Goal: Transaction & Acquisition: Purchase product/service

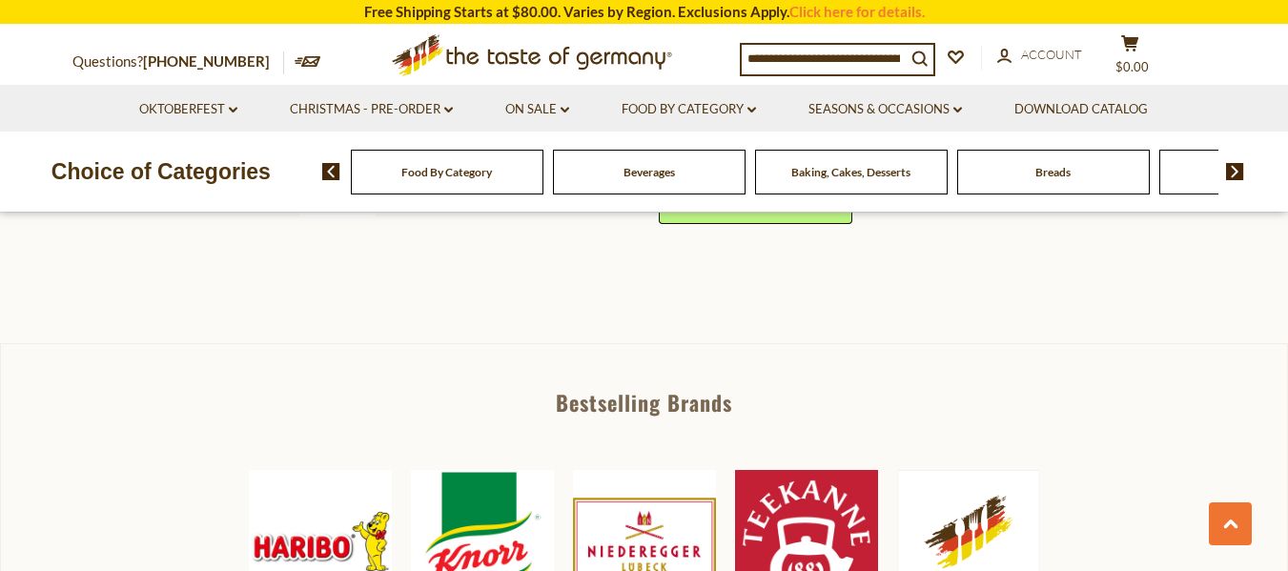
scroll to position [572, 0]
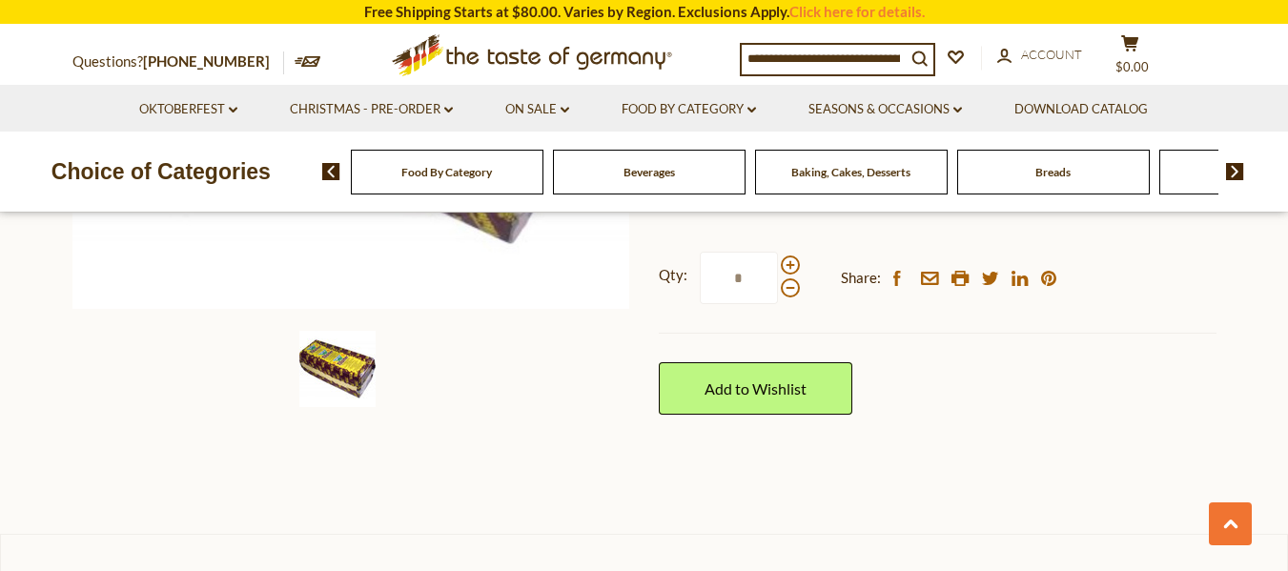
click at [449, 172] on span "Food By Category" at bounding box center [446, 172] width 91 height 14
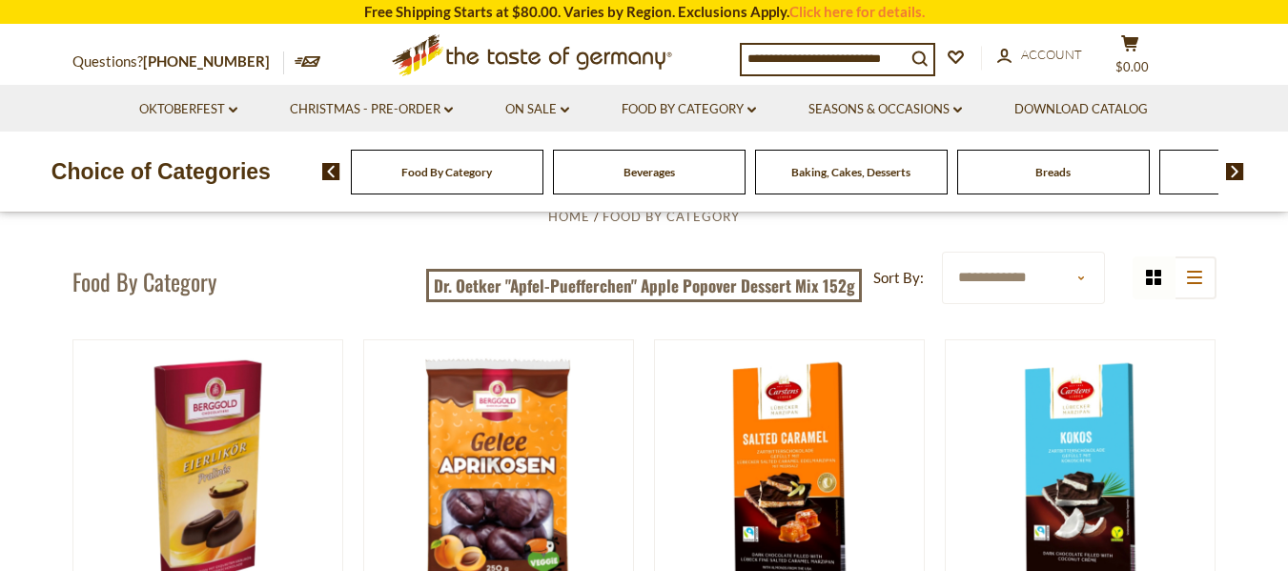
scroll to position [477, 0]
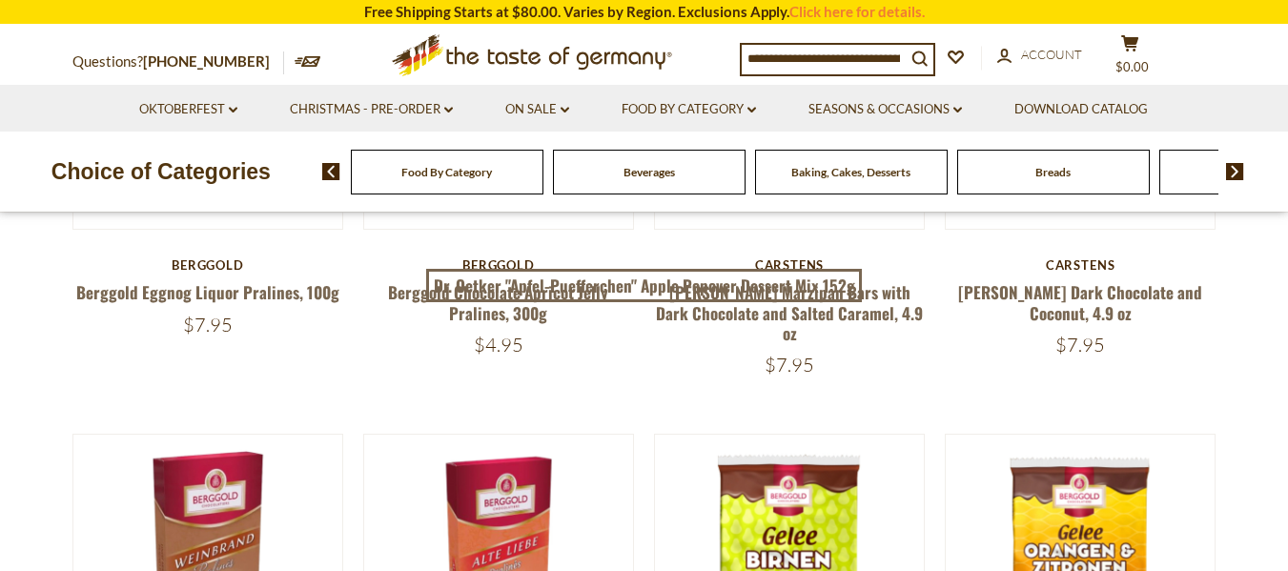
click at [1233, 171] on img at bounding box center [1235, 171] width 18 height 17
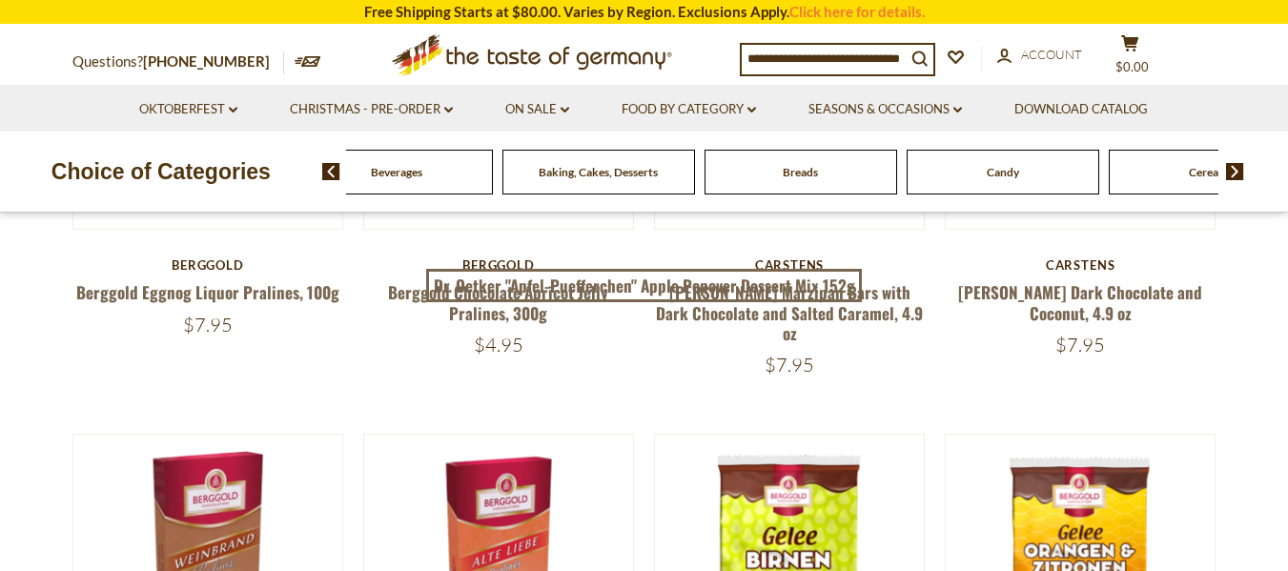
click at [1232, 173] on img at bounding box center [1235, 171] width 18 height 17
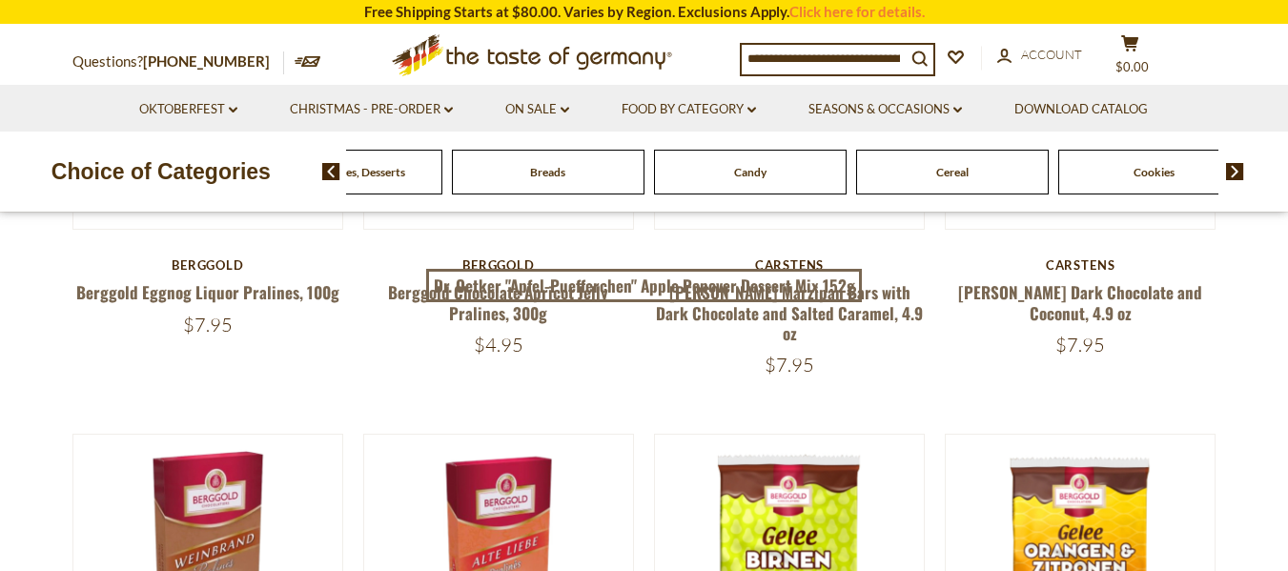
click at [1232, 173] on img at bounding box center [1235, 171] width 18 height 17
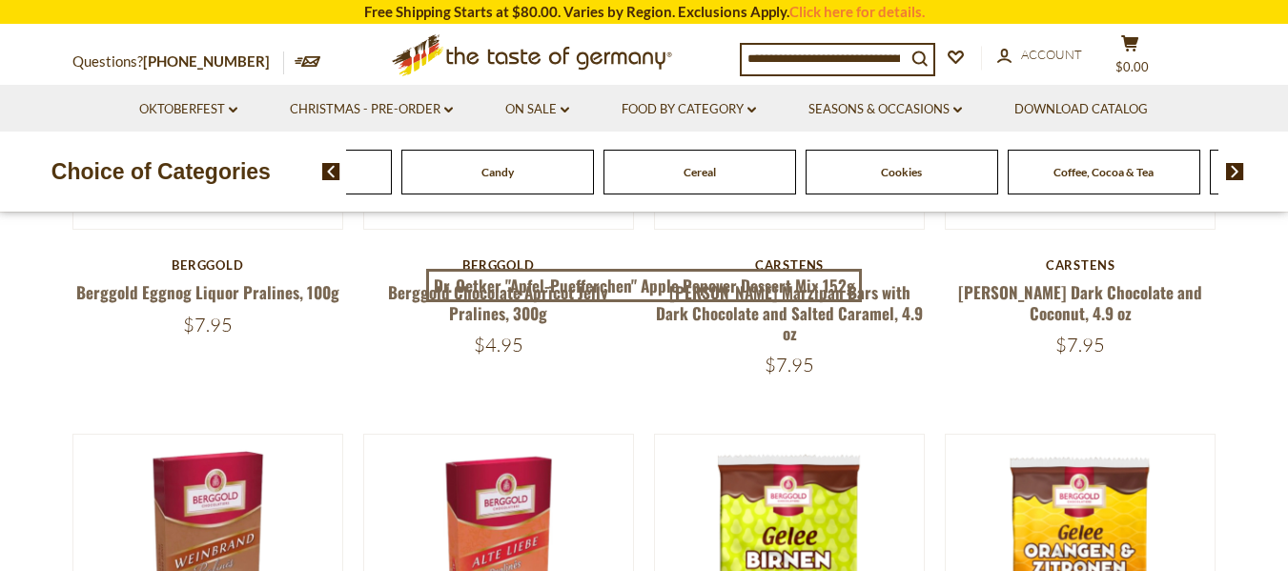
click at [1232, 173] on img at bounding box center [1235, 171] width 18 height 17
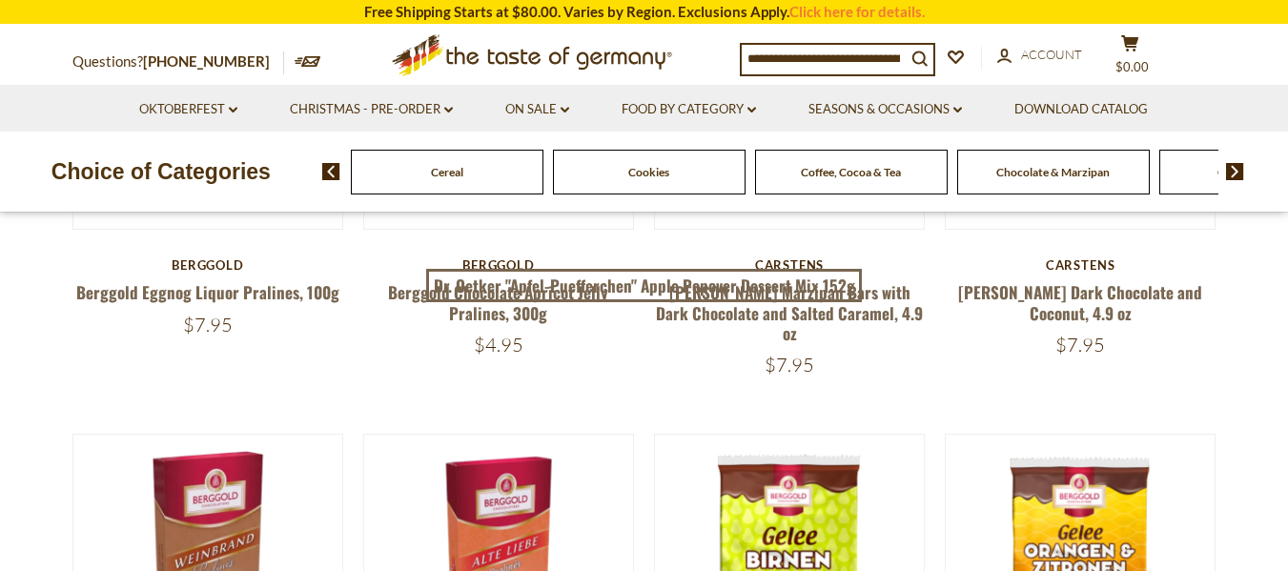
click at [1232, 173] on img at bounding box center [1235, 171] width 18 height 17
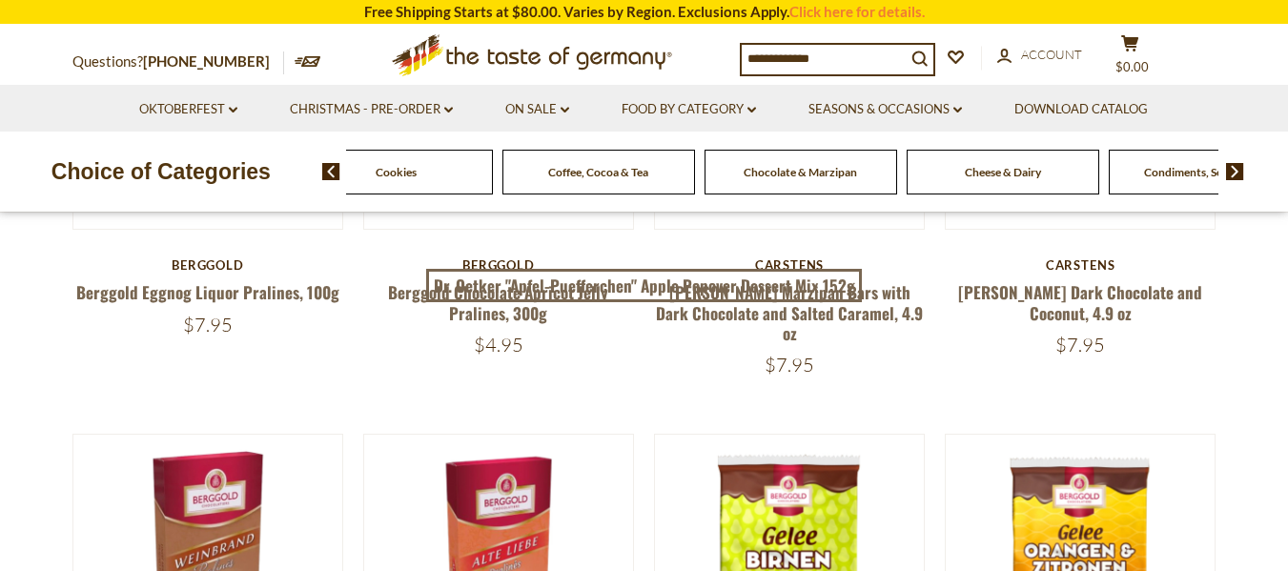
click at [997, 165] on span "Cheese & Dairy" at bounding box center [1003, 172] width 76 height 14
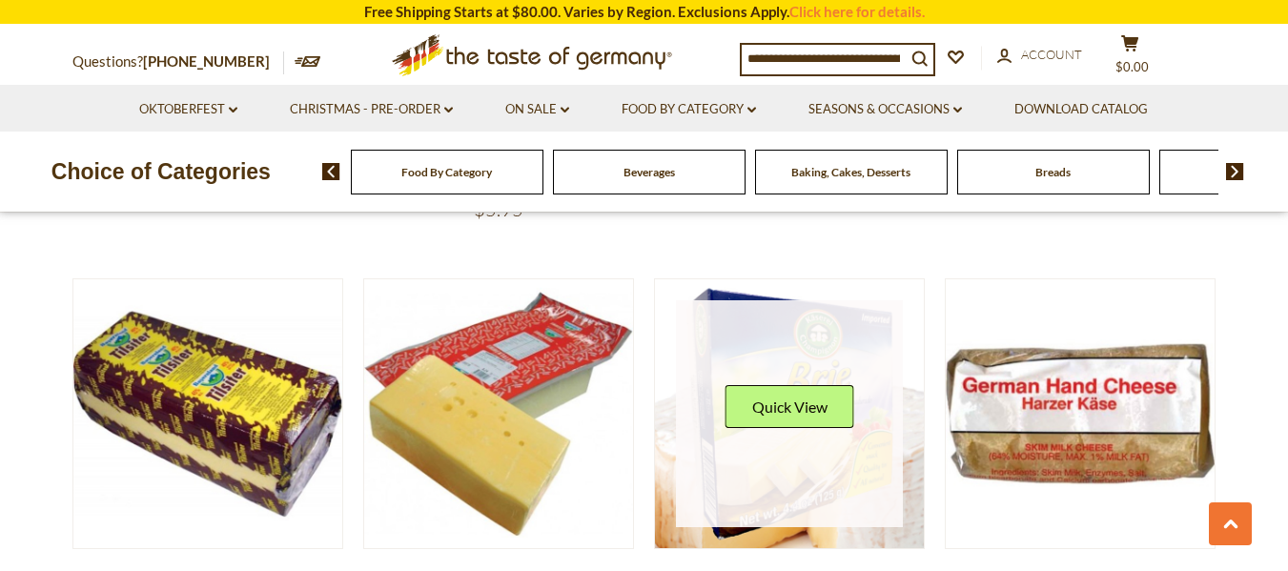
scroll to position [1621, 0]
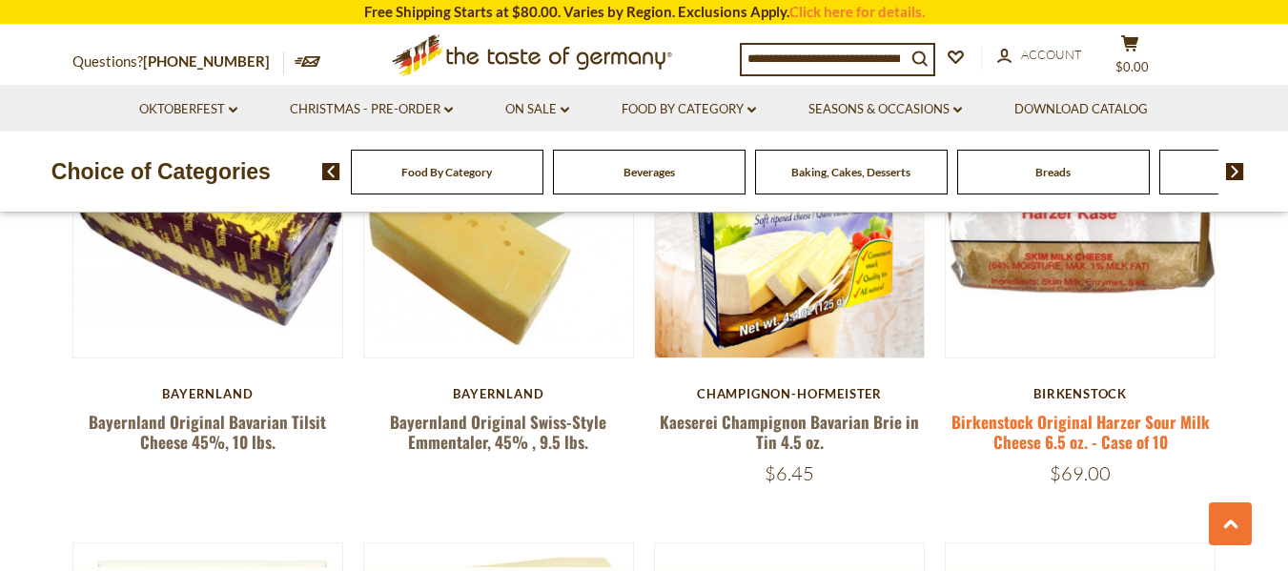
click at [1098, 421] on link "Birkenstock Original Harzer Sour Milk Cheese 6.5 oz. - Case of 10" at bounding box center [1081, 432] width 258 height 44
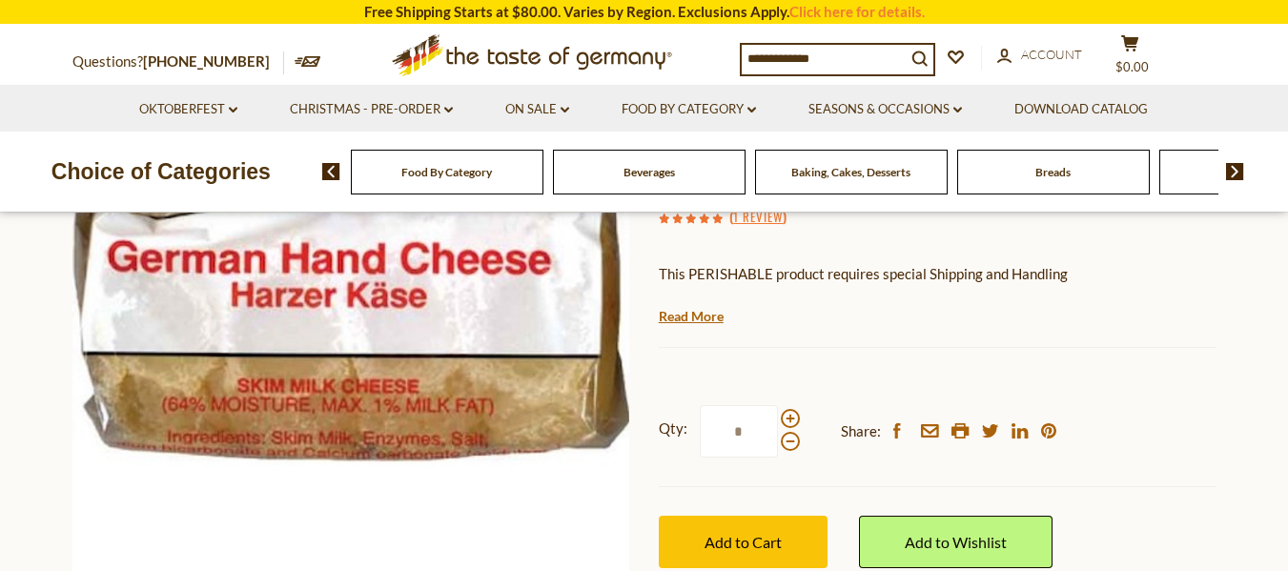
scroll to position [381, 0]
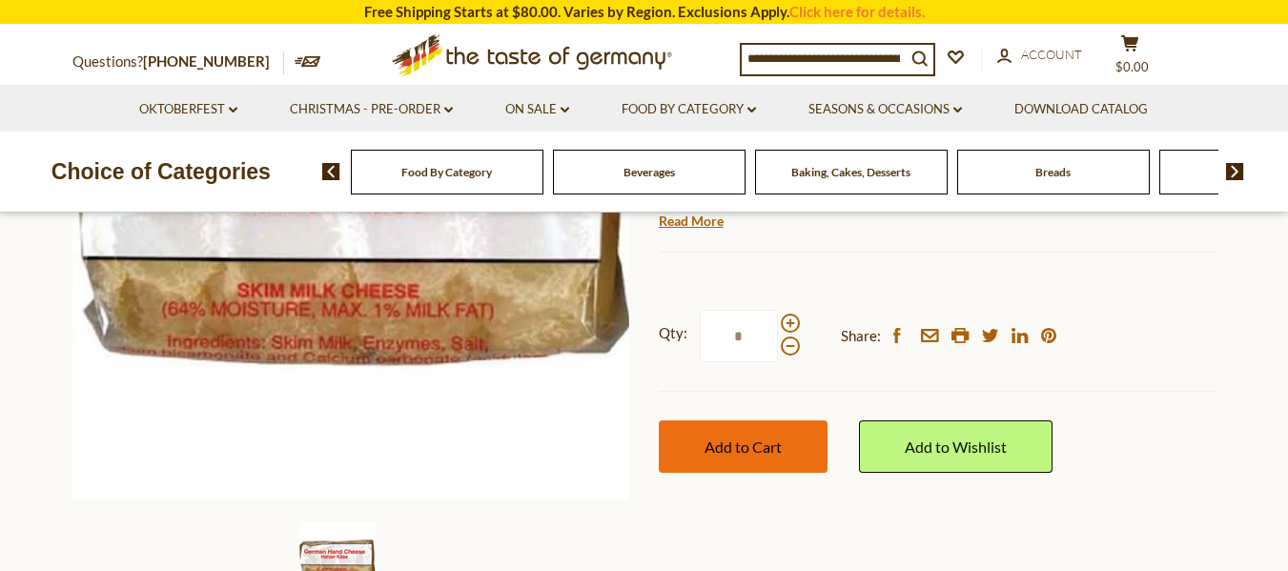
click at [776, 443] on span "Add to Cart" at bounding box center [743, 447] width 77 height 18
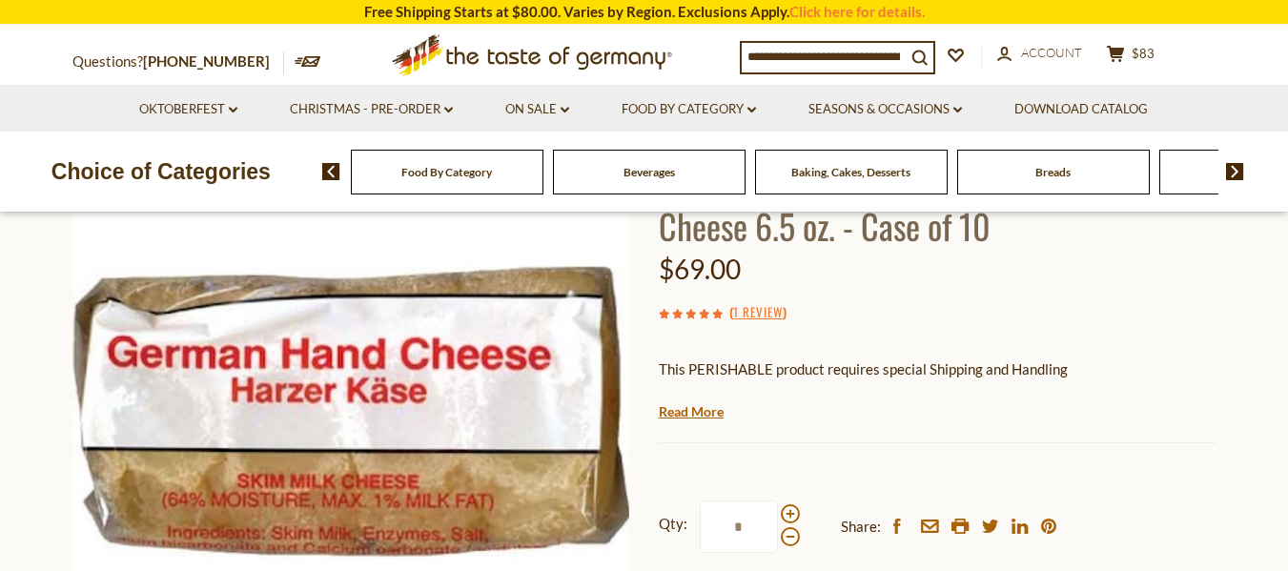
scroll to position [477, 0]
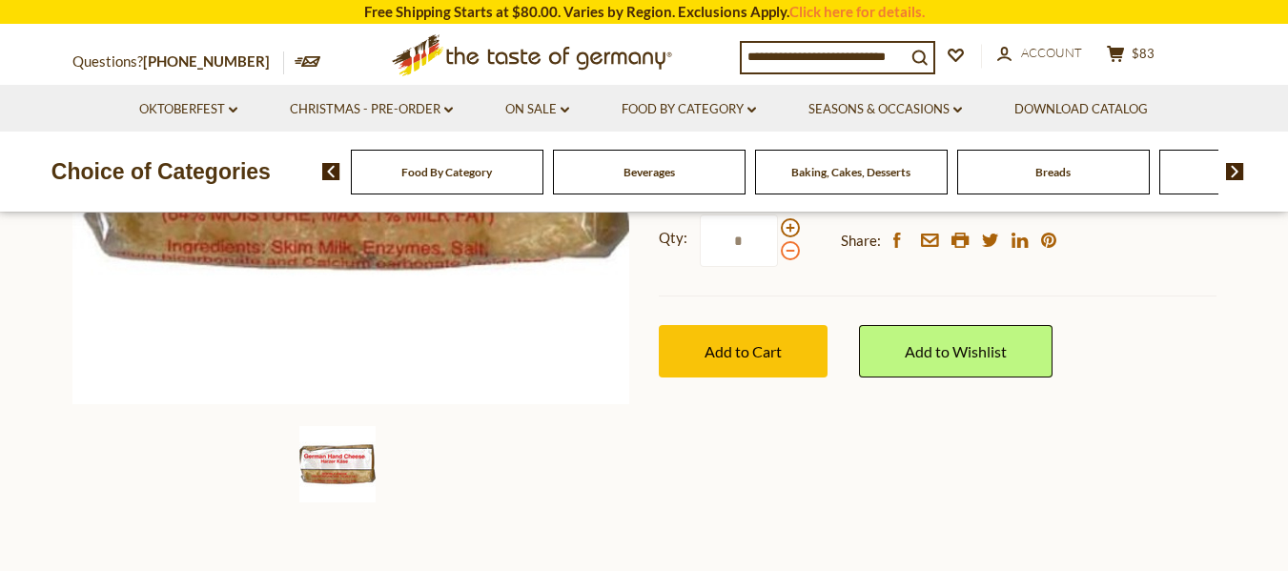
click at [789, 251] on span at bounding box center [790, 250] width 19 height 19
click at [778, 251] on input "*" at bounding box center [739, 241] width 78 height 52
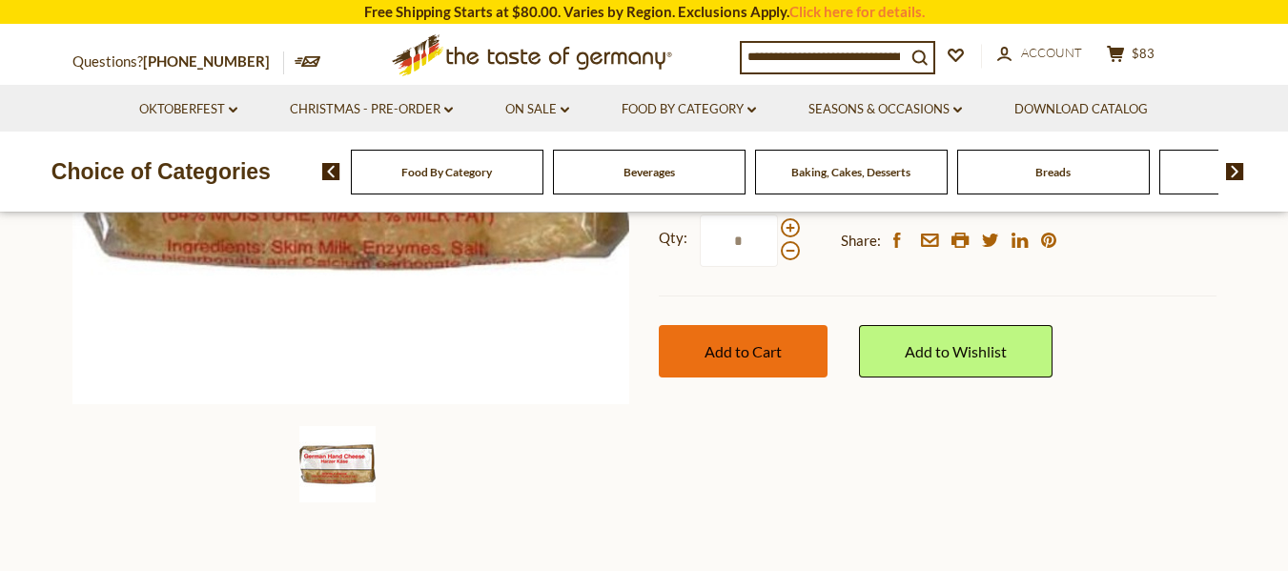
click at [777, 341] on button "Add to Cart" at bounding box center [743, 351] width 169 height 52
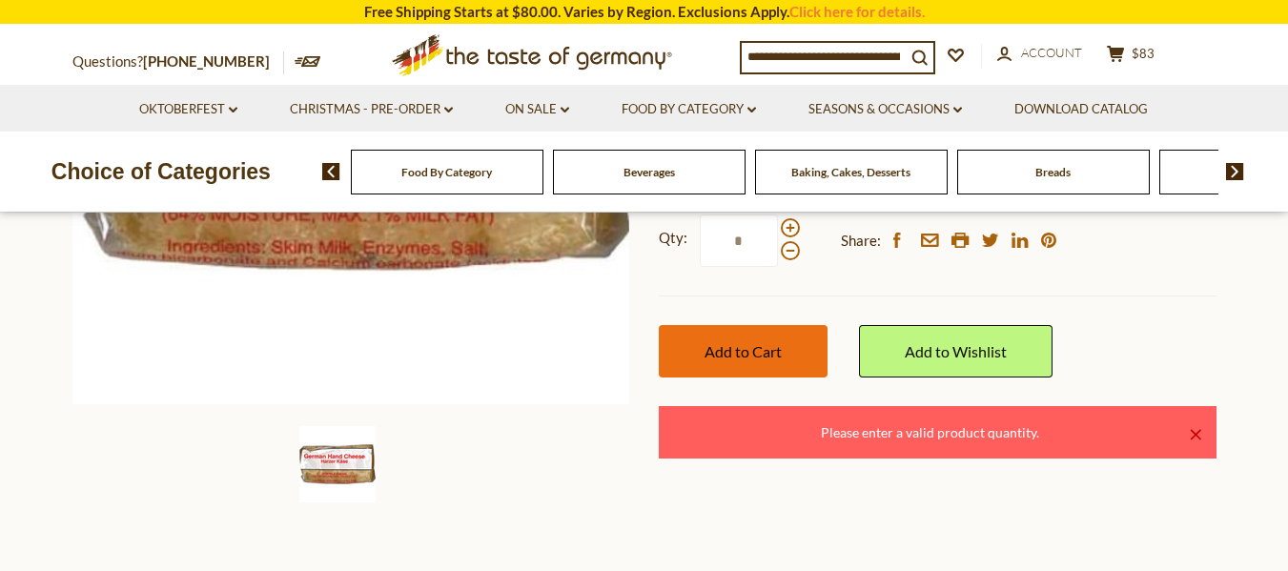
scroll to position [191, 0]
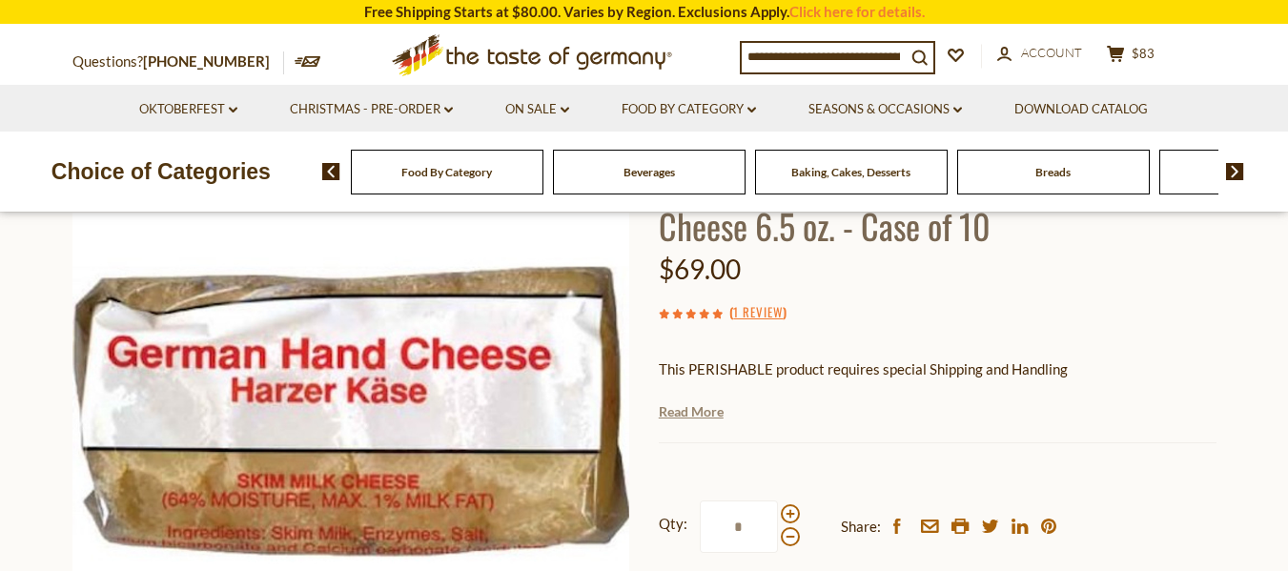
click at [694, 415] on link "Read More" at bounding box center [691, 411] width 65 height 19
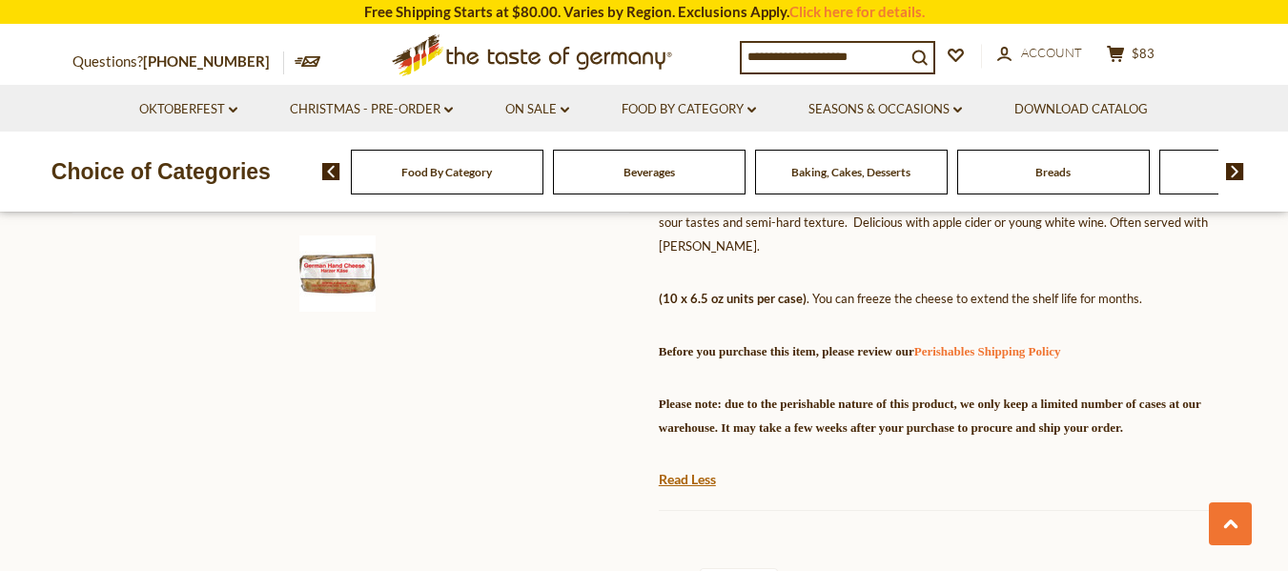
scroll to position [858, 0]
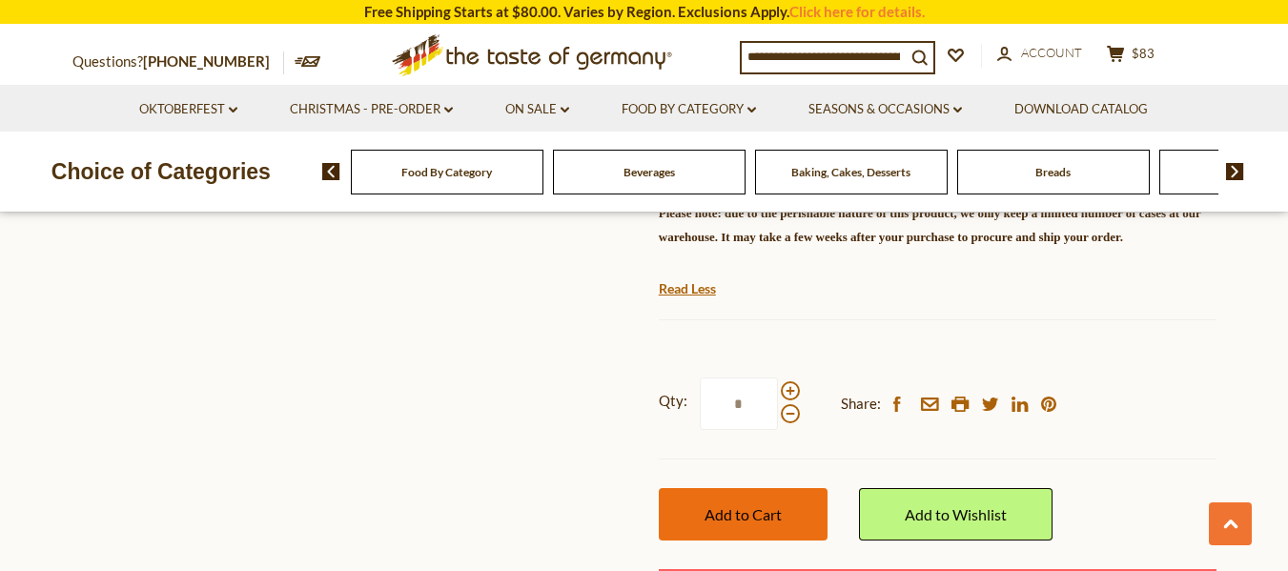
click at [740, 514] on span "Add to Cart" at bounding box center [743, 514] width 77 height 18
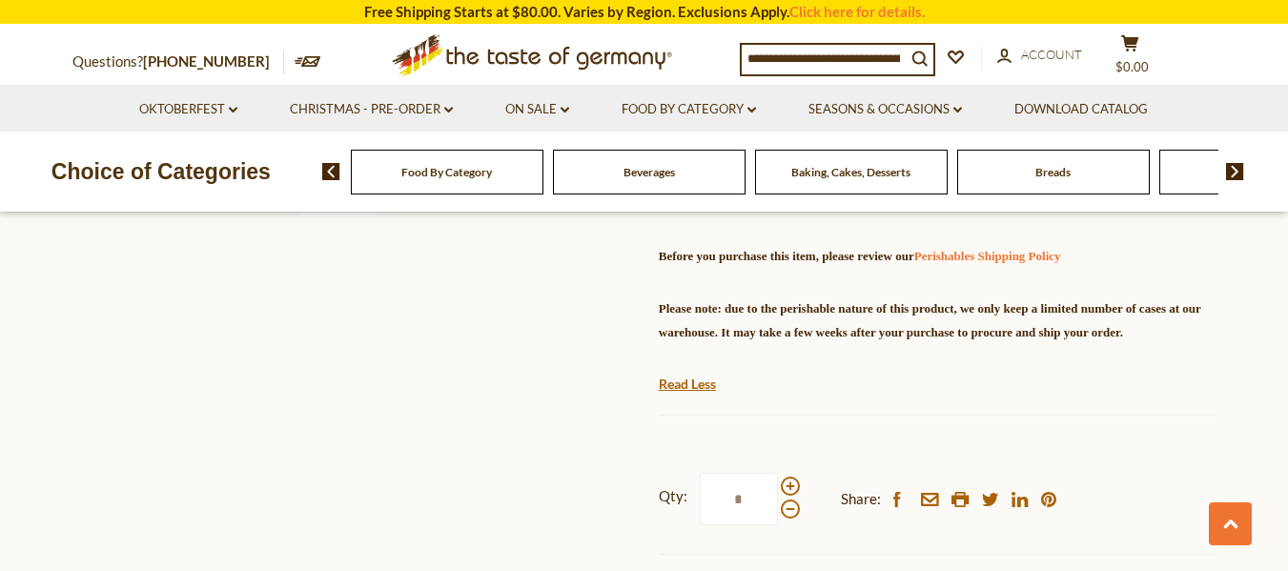
scroll to position [954, 0]
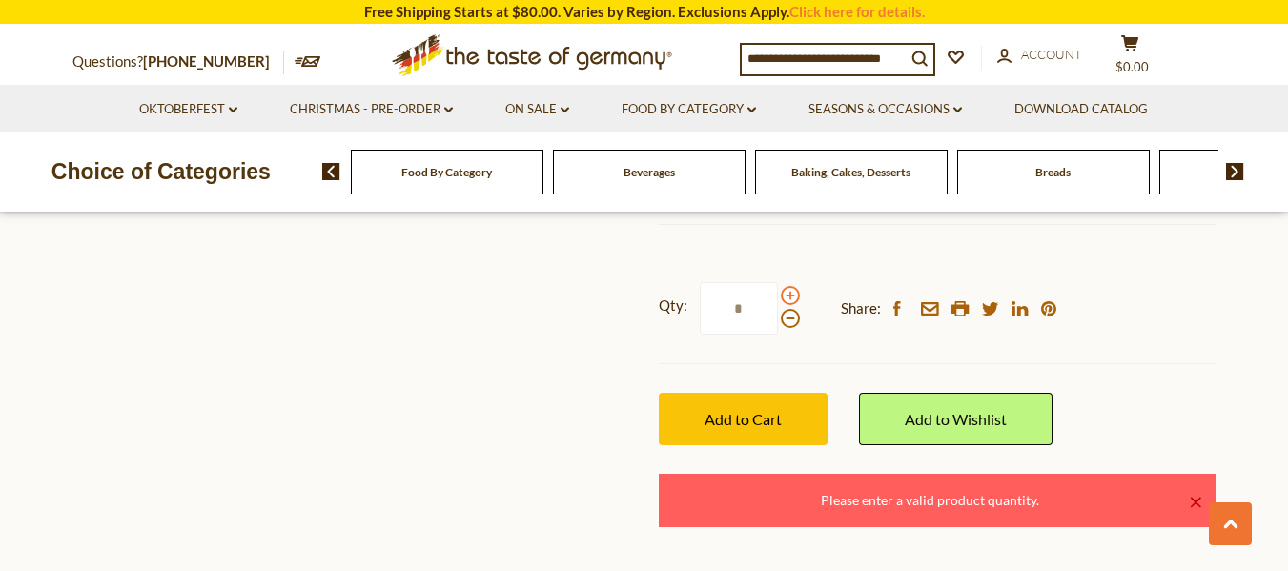
click at [789, 297] on span at bounding box center [790, 295] width 19 height 19
click at [778, 297] on input "*" at bounding box center [739, 308] width 78 height 52
click at [783, 312] on span at bounding box center [790, 318] width 19 height 19
click at [778, 312] on input "*" at bounding box center [739, 308] width 78 height 52
click at [791, 318] on span at bounding box center [790, 318] width 19 height 19
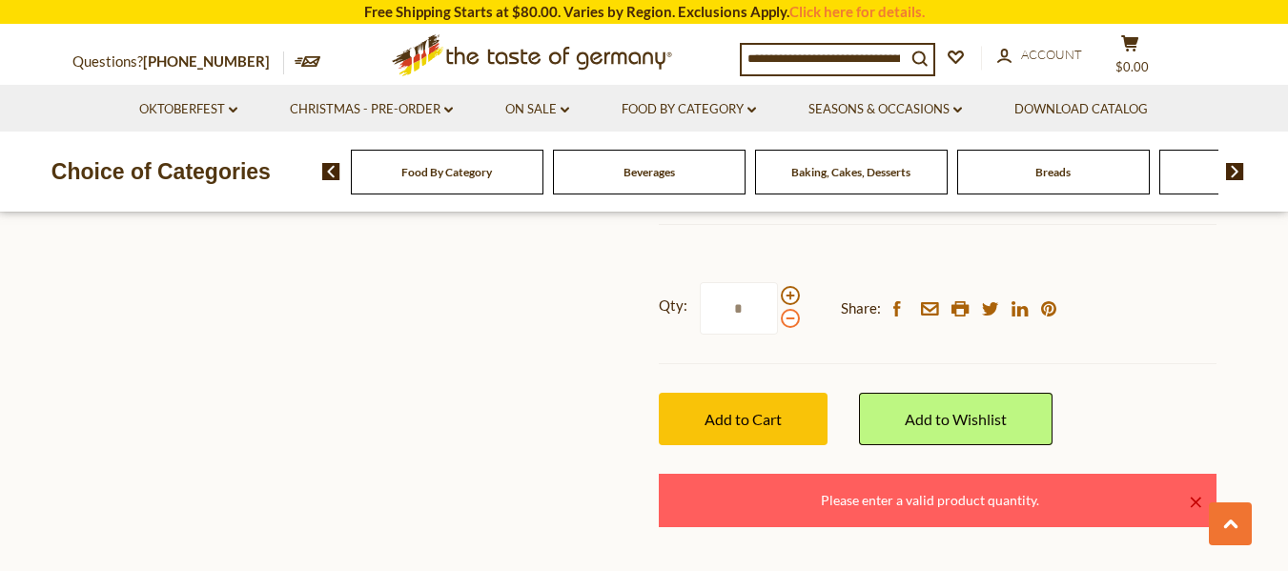
click at [778, 318] on input "*" at bounding box center [739, 308] width 78 height 52
click at [791, 291] on span at bounding box center [790, 295] width 19 height 19
click at [778, 291] on input "*" at bounding box center [739, 308] width 78 height 52
type input "*"
click at [761, 307] on input "*" at bounding box center [739, 308] width 78 height 52
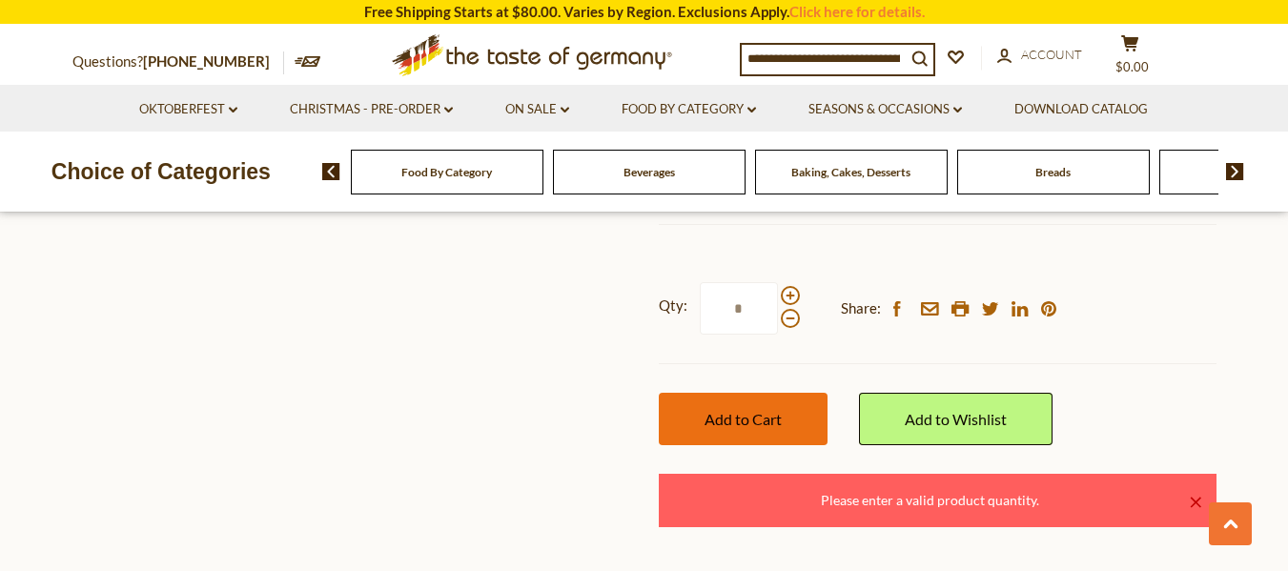
type input "*"
click at [719, 421] on span "Add to Cart" at bounding box center [743, 419] width 77 height 18
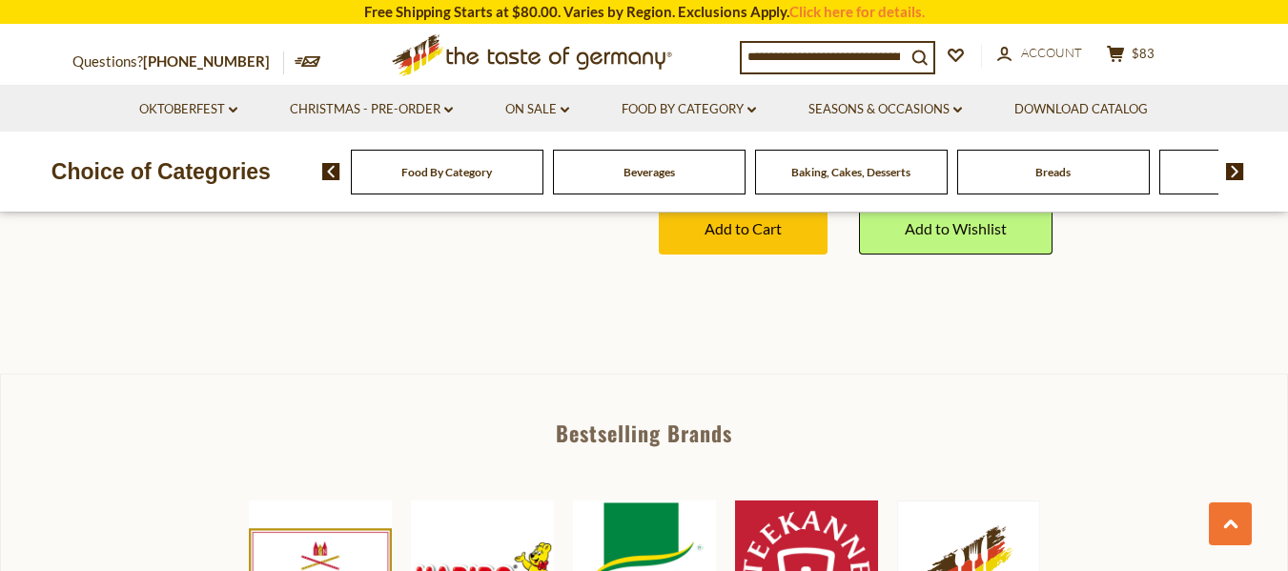
scroll to position [858, 0]
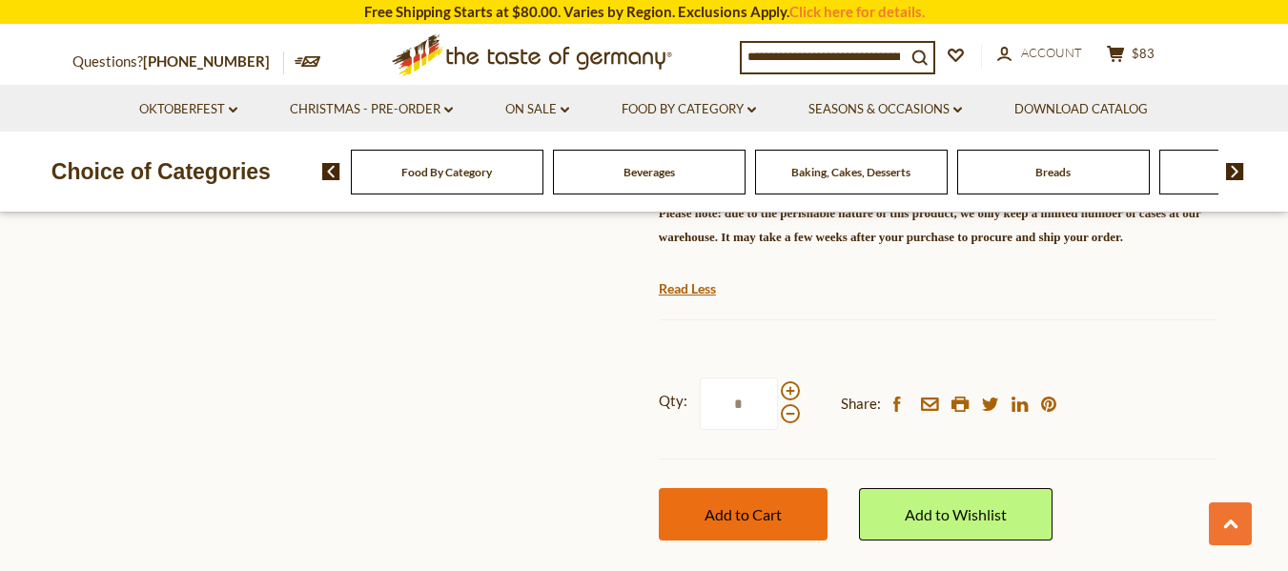
click at [775, 511] on span "Add to Cart" at bounding box center [743, 514] width 77 height 18
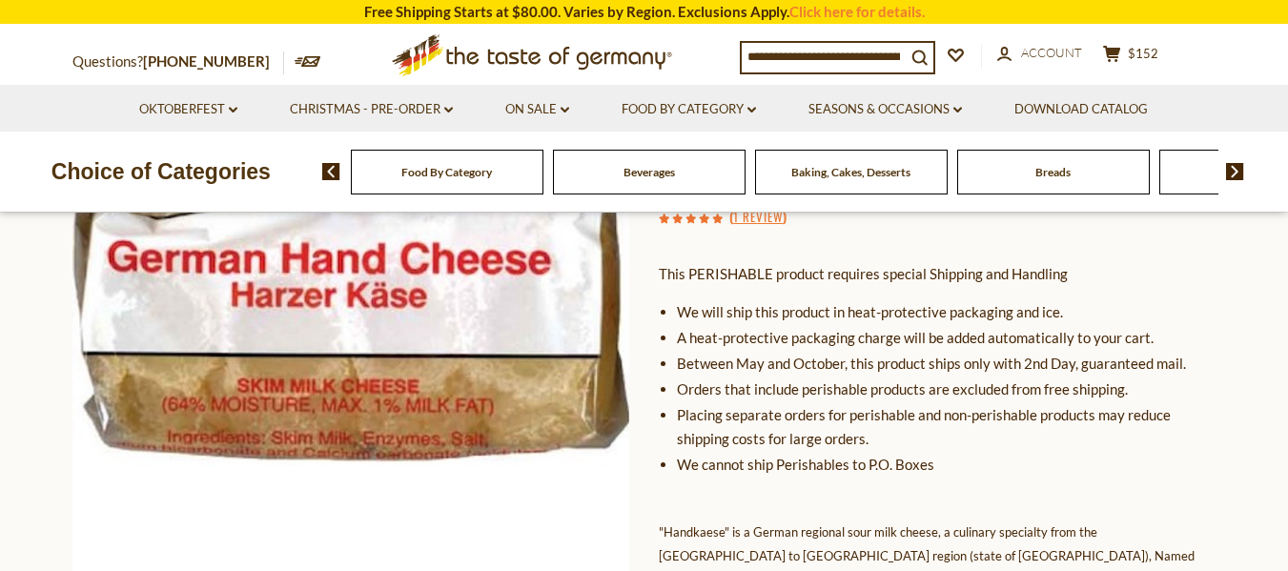
scroll to position [95, 0]
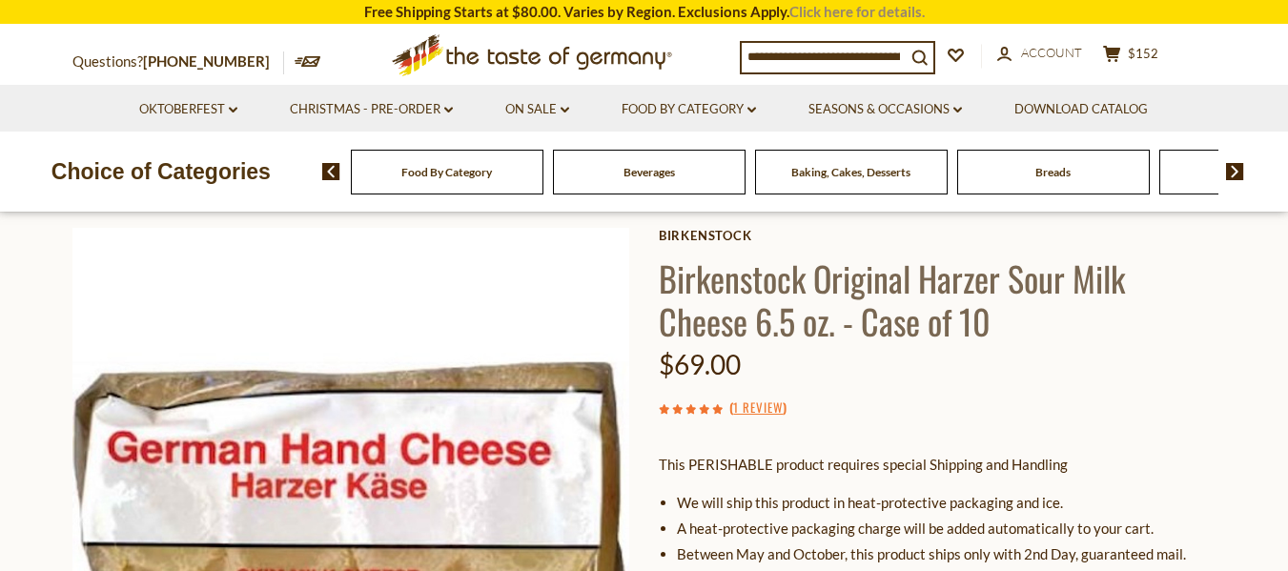
click at [830, 8] on link "Click here for details." at bounding box center [857, 11] width 135 height 17
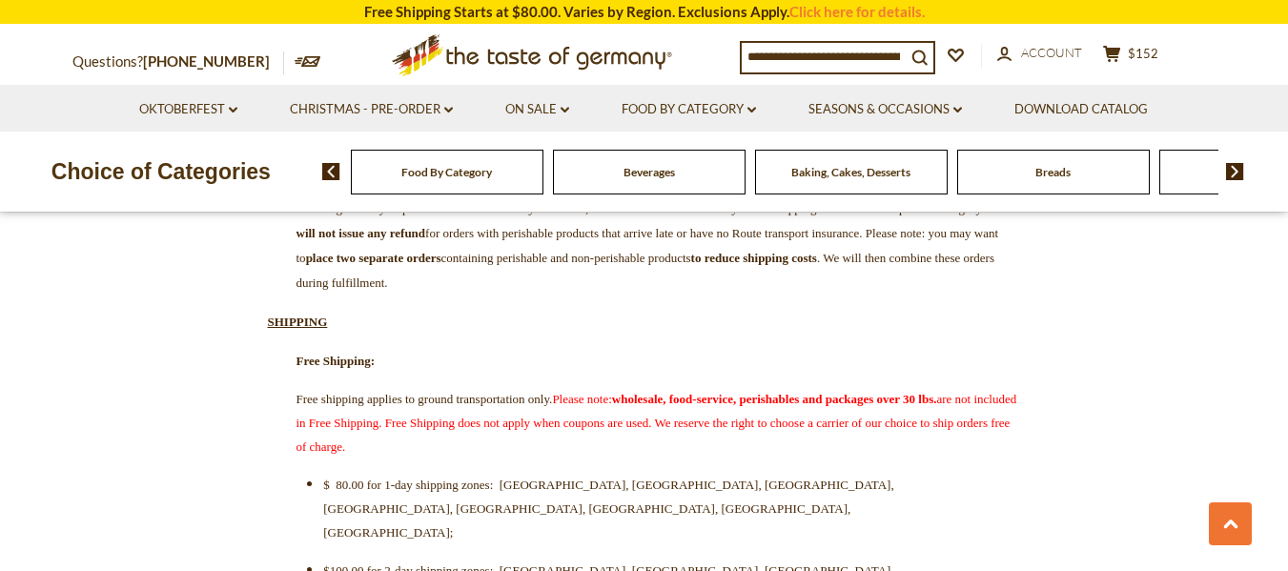
scroll to position [572, 0]
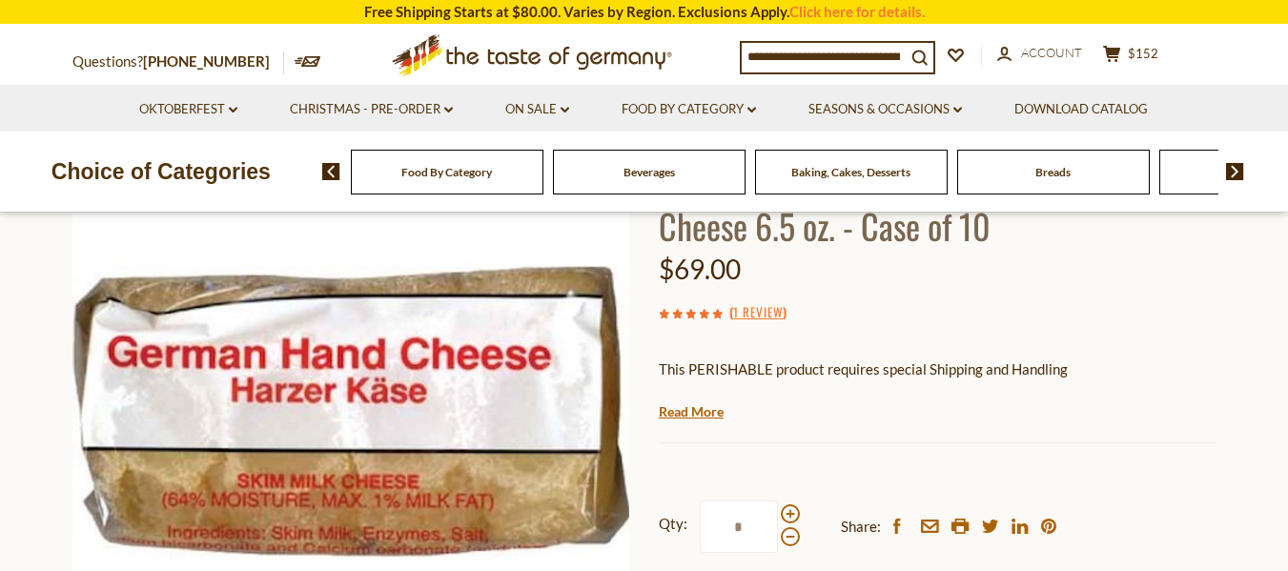
scroll to position [286, 0]
